Goal: Task Accomplishment & Management: Use online tool/utility

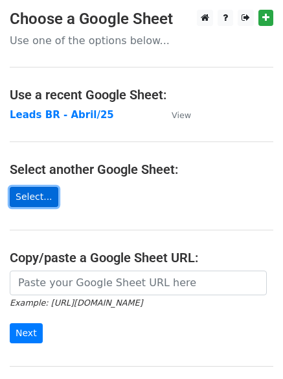
click at [33, 196] on link "Select..." at bounding box center [34, 197] width 49 height 20
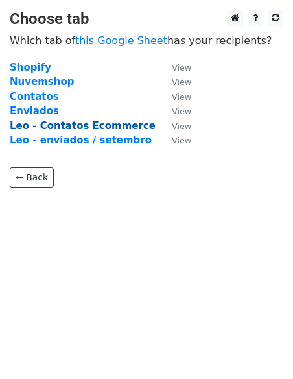
click at [126, 127] on strong "Leo - Contatos Ecommerce" at bounding box center [83, 126] width 146 height 12
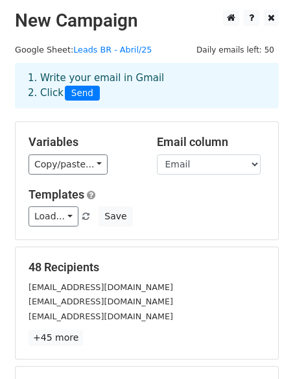
scroll to position [65, 0]
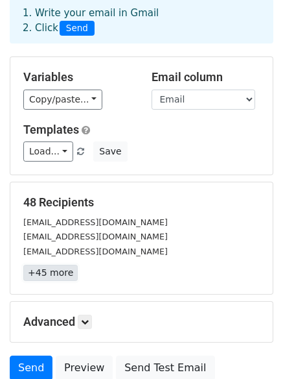
click at [52, 274] on link "+45 more" at bounding box center [50, 272] width 54 height 16
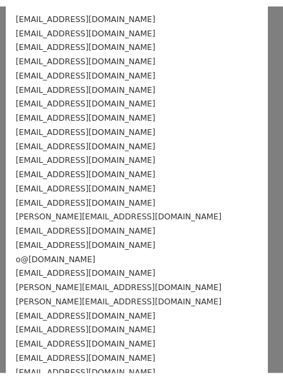
scroll to position [0, 0]
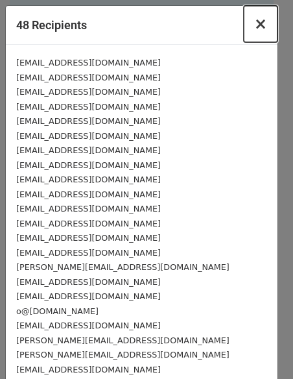
click at [254, 31] on span "×" at bounding box center [260, 24] width 13 height 18
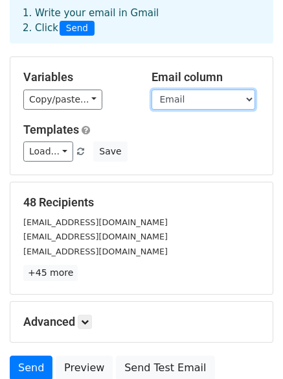
click at [241, 101] on select "Loja Email Nome" at bounding box center [204, 99] width 104 height 20
click at [152, 89] on select "Loja Email Nome" at bounding box center [204, 99] width 104 height 20
click at [237, 100] on select "Loja Email Nome" at bounding box center [204, 99] width 104 height 20
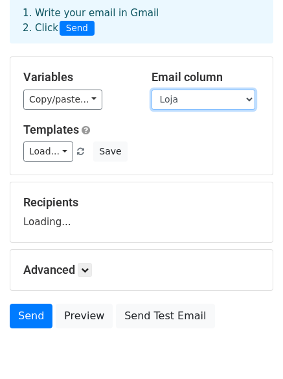
select select "Email"
click at [152, 89] on select "Loja Email Nome" at bounding box center [204, 99] width 104 height 20
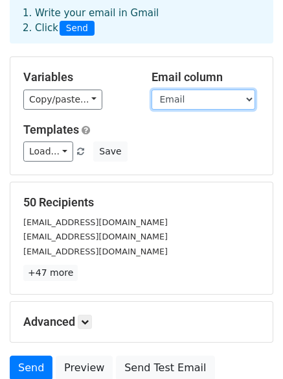
scroll to position [130, 0]
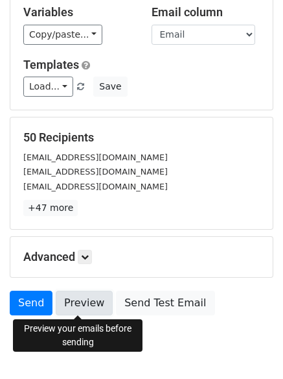
click at [90, 301] on link "Preview" at bounding box center [84, 302] width 57 height 25
click at [84, 298] on link "Preview" at bounding box center [84, 302] width 57 height 25
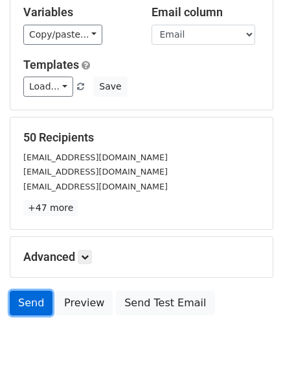
click at [34, 300] on link "Send" at bounding box center [31, 302] width 43 height 25
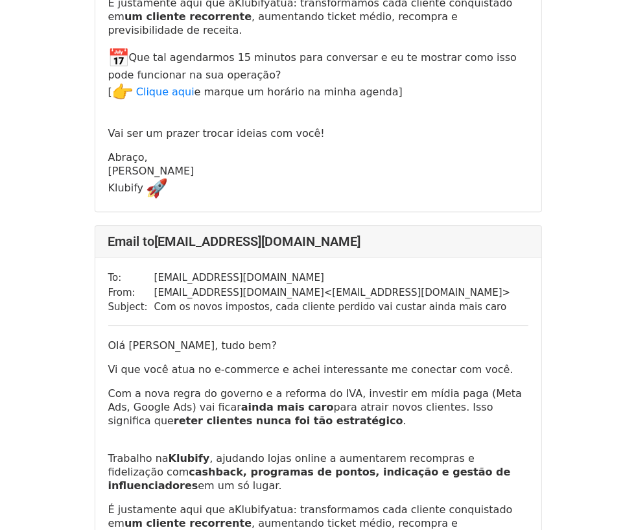
scroll to position [9724, 0]
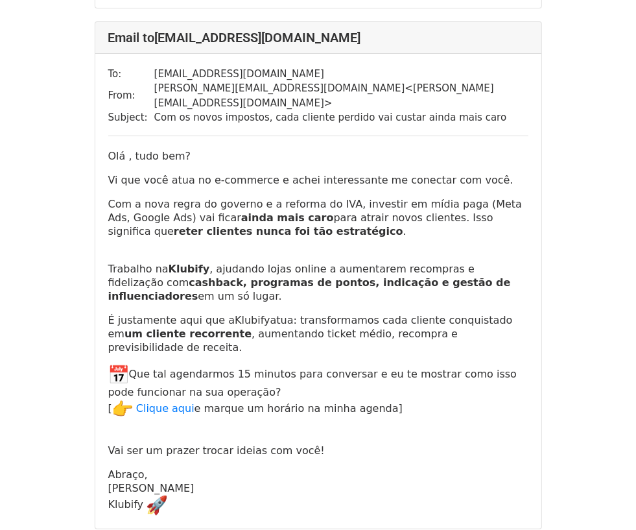
scroll to position [2755, 0]
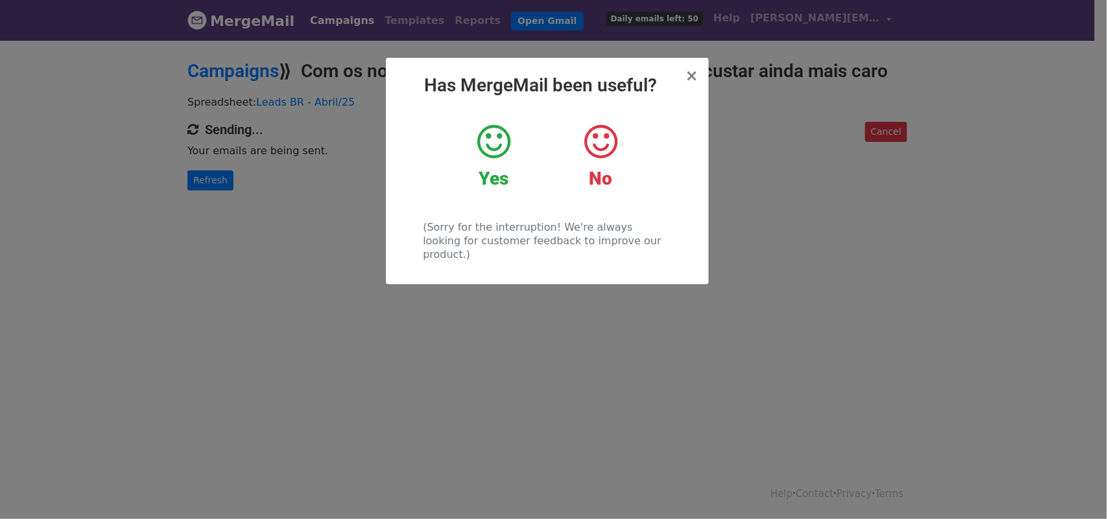
click at [493, 153] on icon at bounding box center [493, 142] width 33 height 39
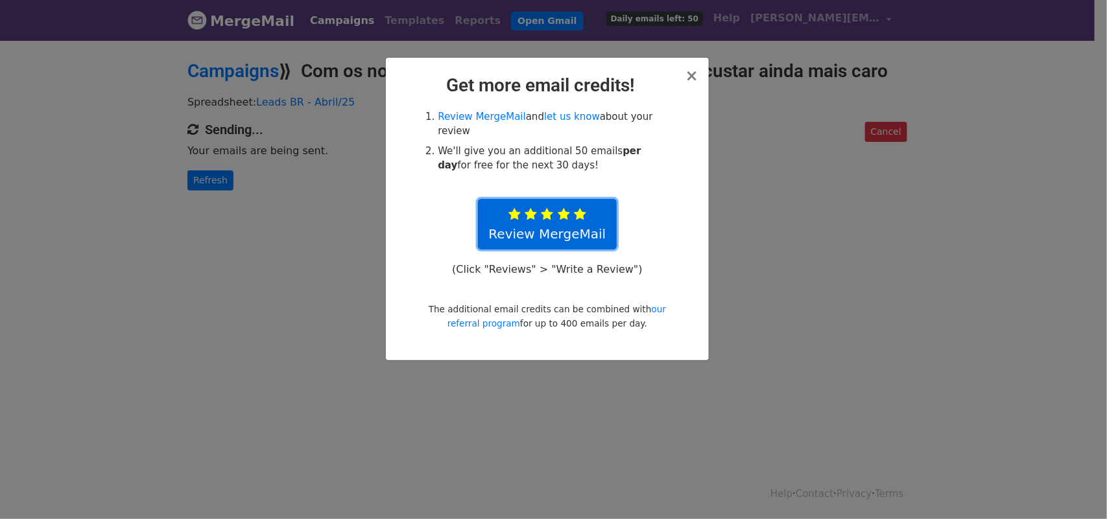
click at [578, 208] on icon at bounding box center [580, 214] width 12 height 13
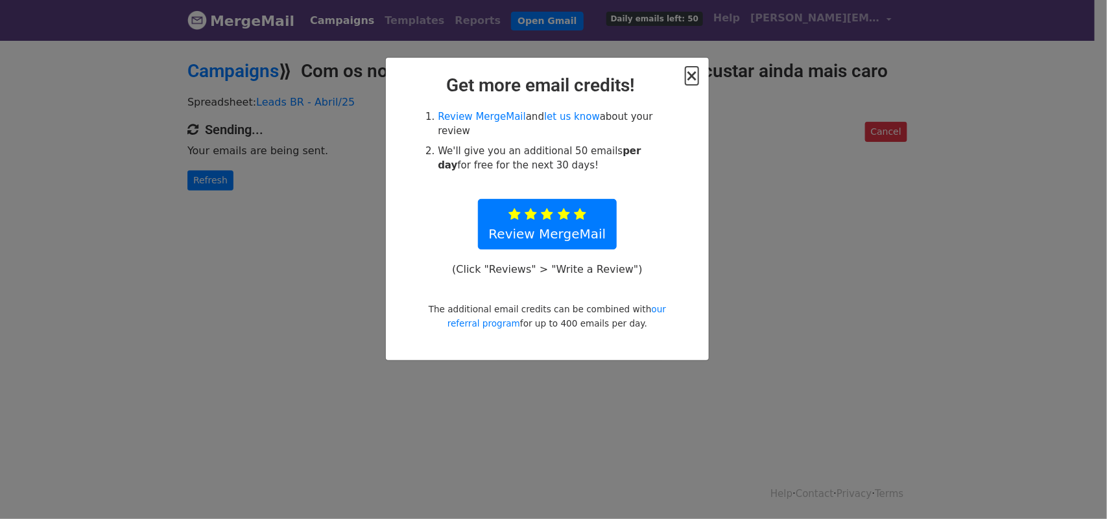
click at [697, 79] on span "×" at bounding box center [691, 76] width 13 height 18
